Goal: Navigation & Orientation: Find specific page/section

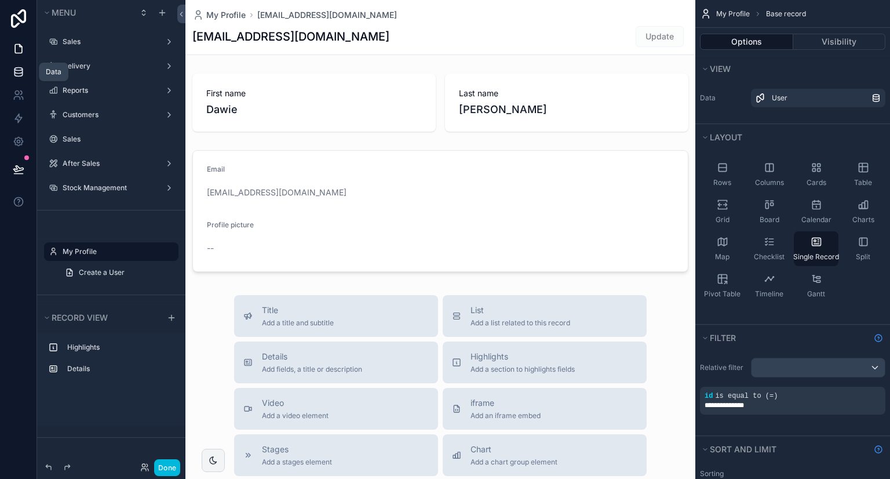
click at [22, 75] on icon at bounding box center [19, 72] width 12 height 12
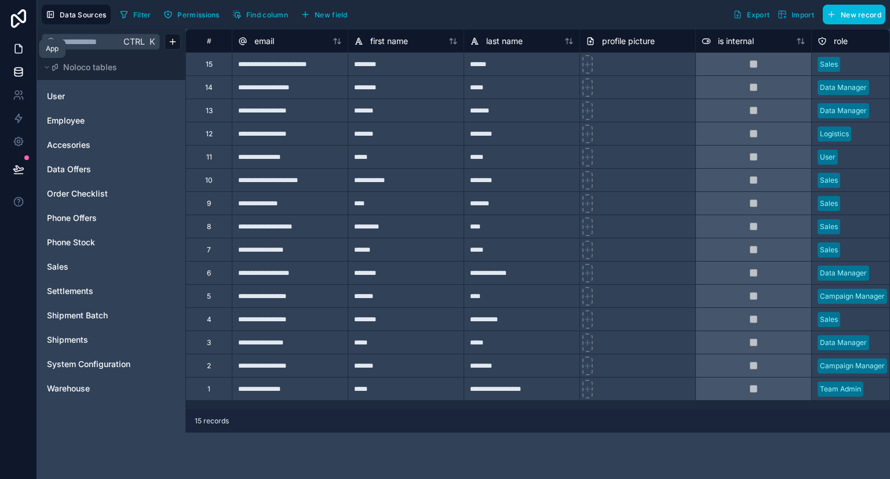
click at [24, 54] on link at bounding box center [18, 48] width 37 height 23
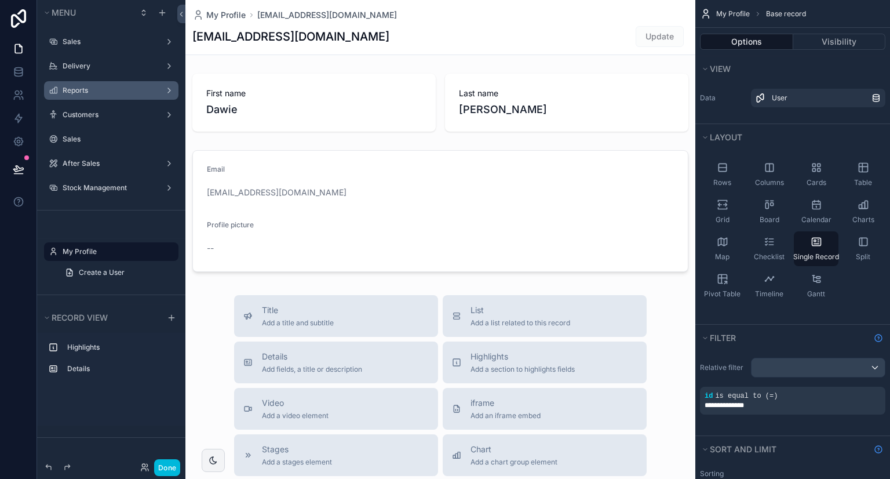
click at [98, 90] on label "Reports" at bounding box center [109, 90] width 93 height 9
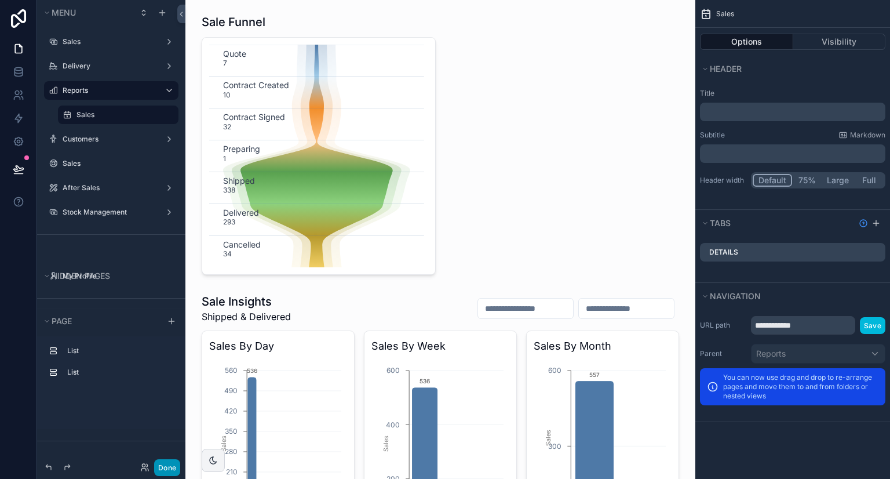
click at [170, 463] on button "Done" at bounding box center [167, 467] width 26 height 17
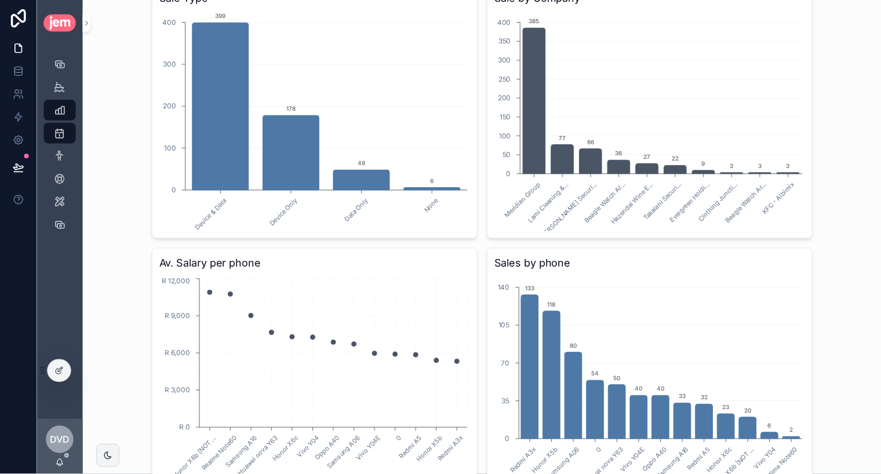
scroll to position [811, 0]
